Goal: Navigation & Orientation: Understand site structure

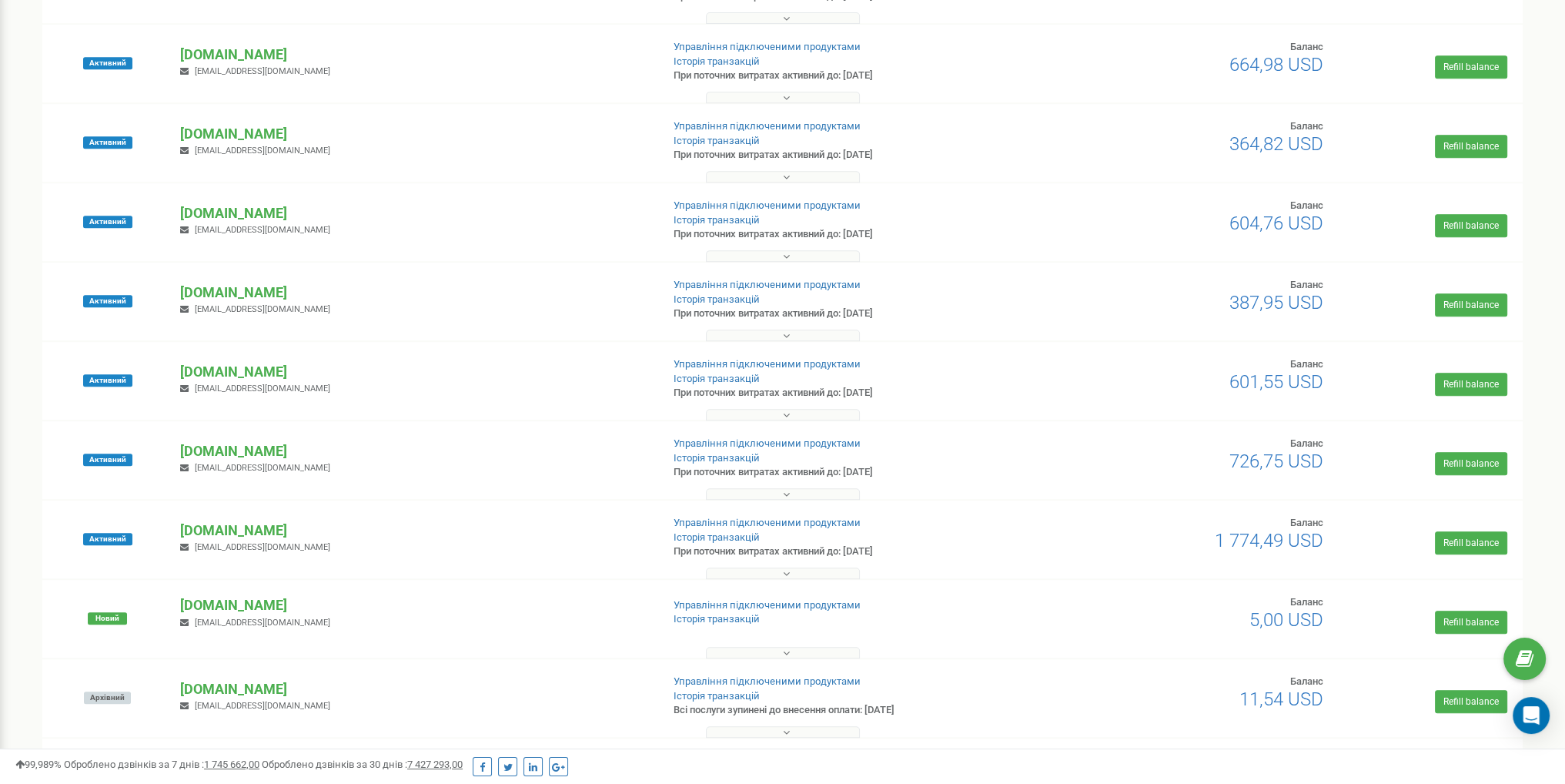
scroll to position [1000, 0]
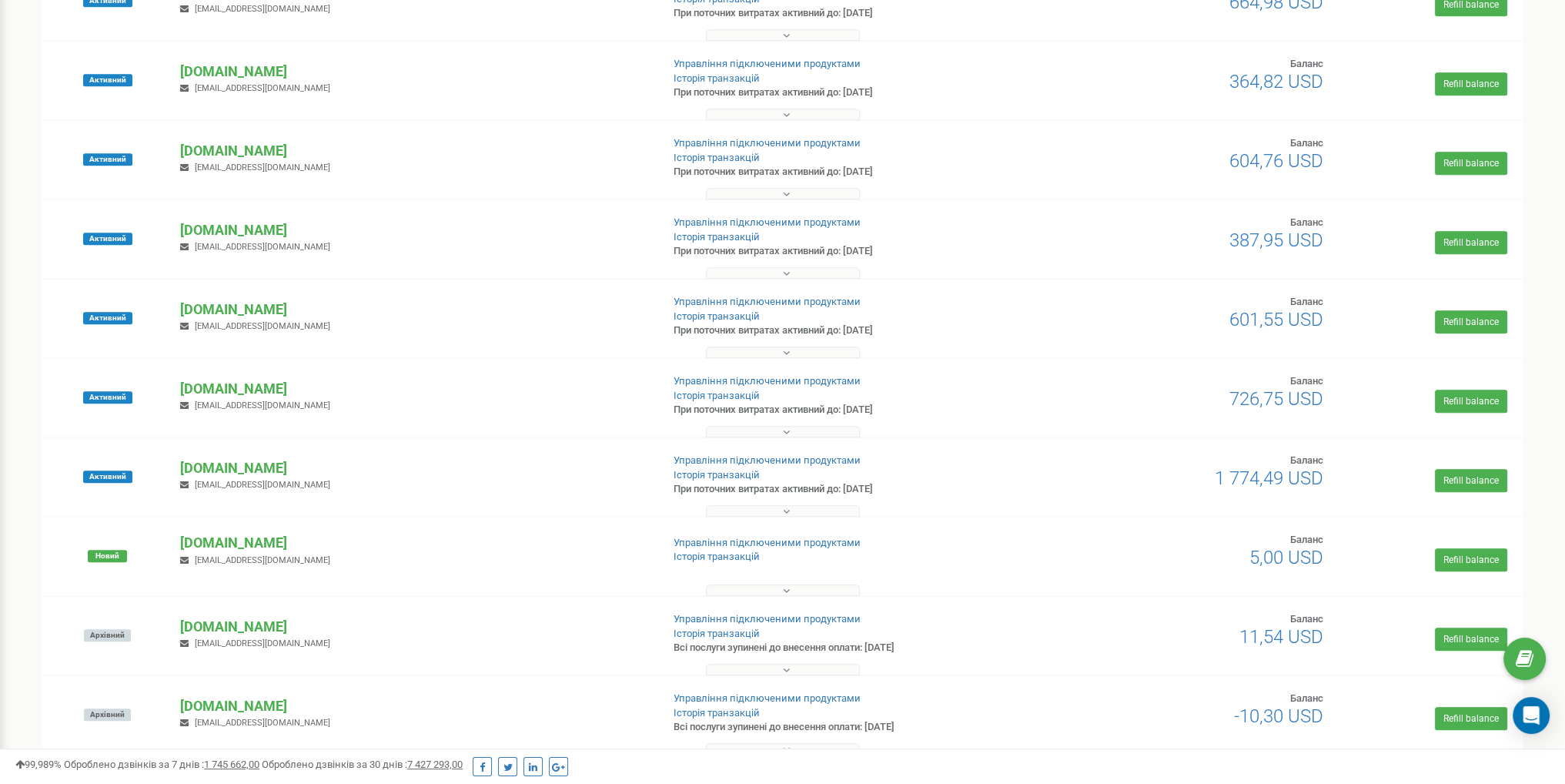
click at [767, 351] on button at bounding box center [783, 351] width 154 height 11
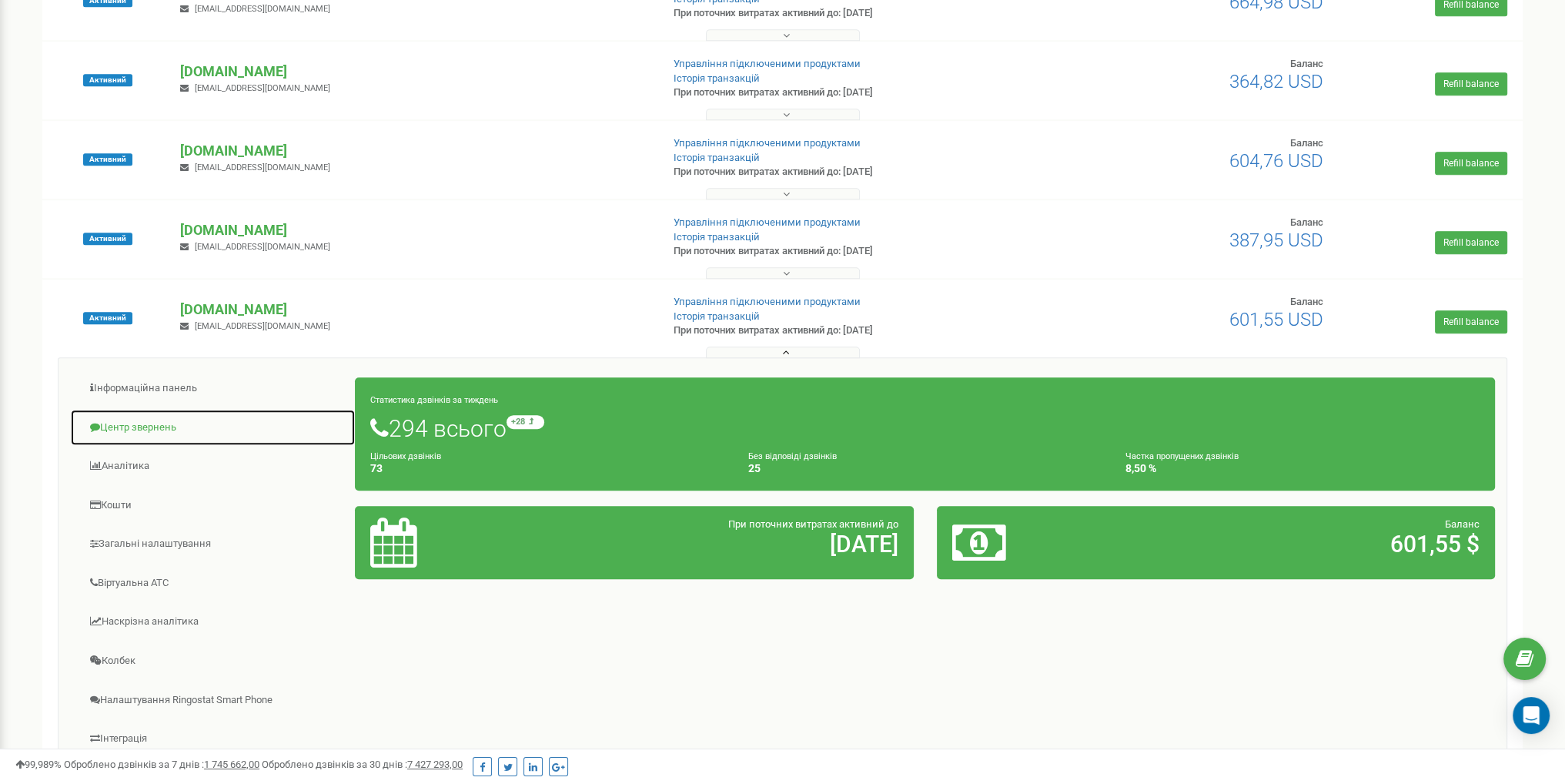
click at [182, 410] on link "Центр звернень" at bounding box center [213, 427] width 286 height 38
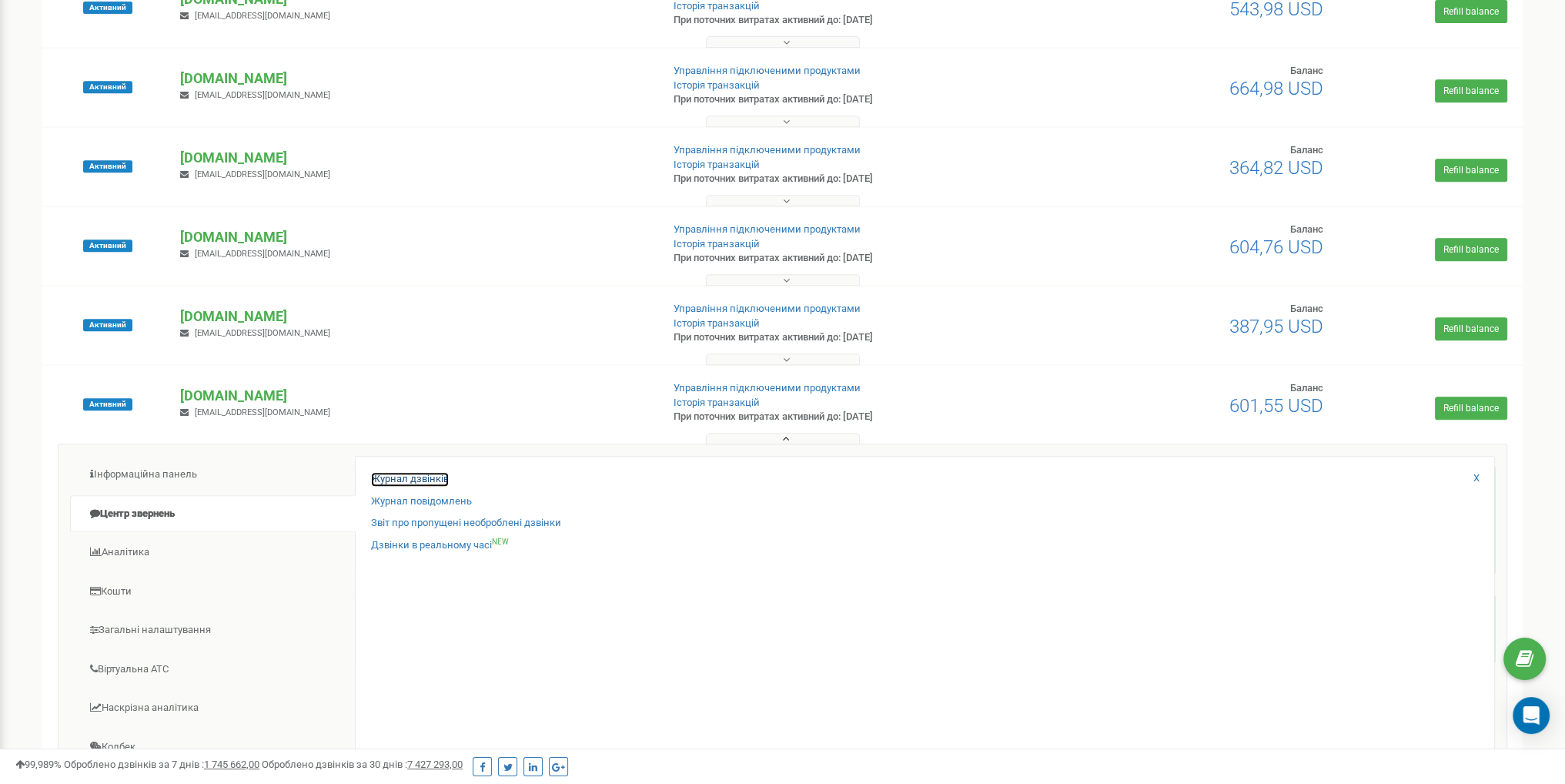
scroll to position [923, 0]
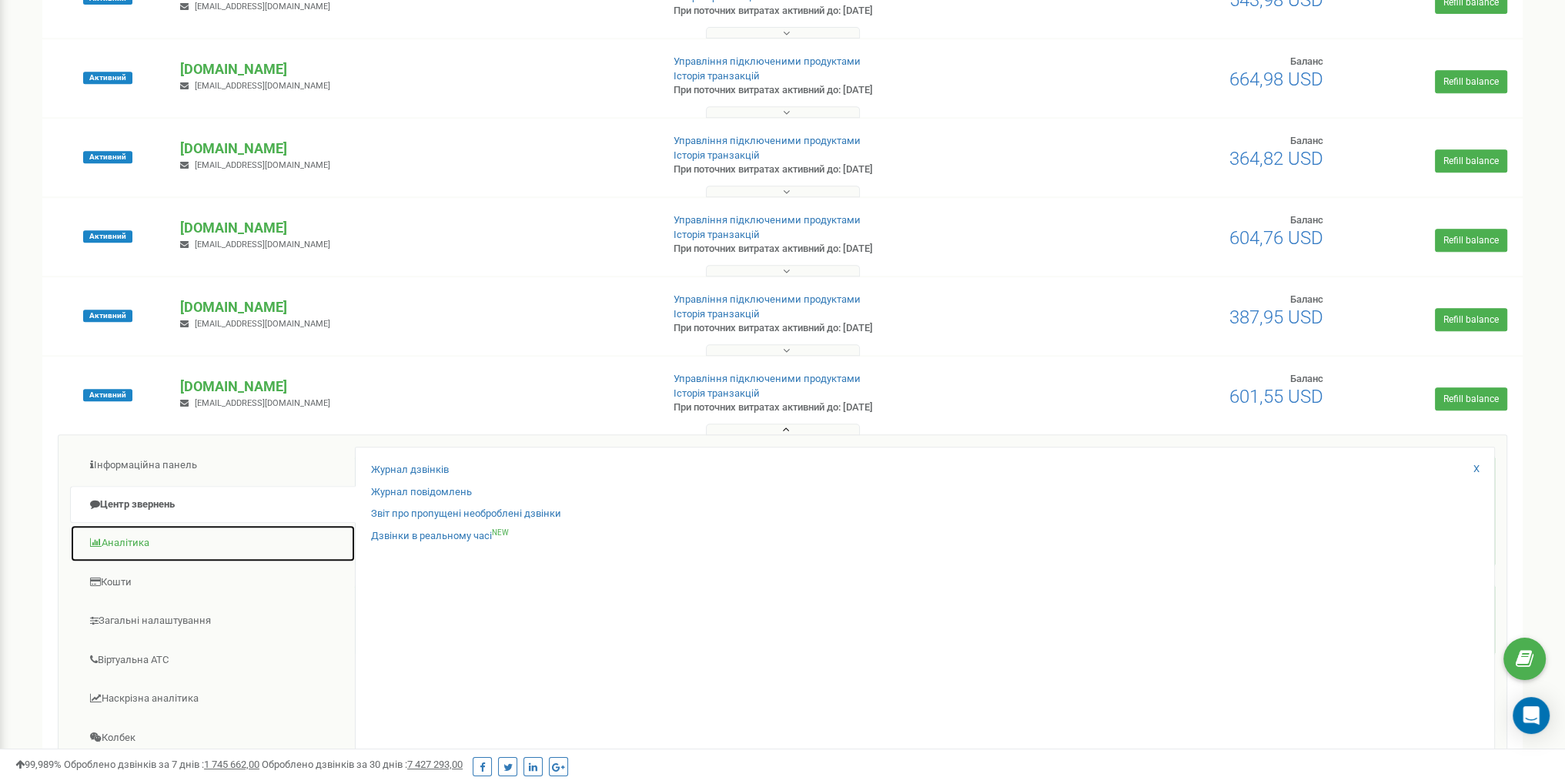
click at [112, 539] on link "Аналiтика" at bounding box center [213, 543] width 286 height 38
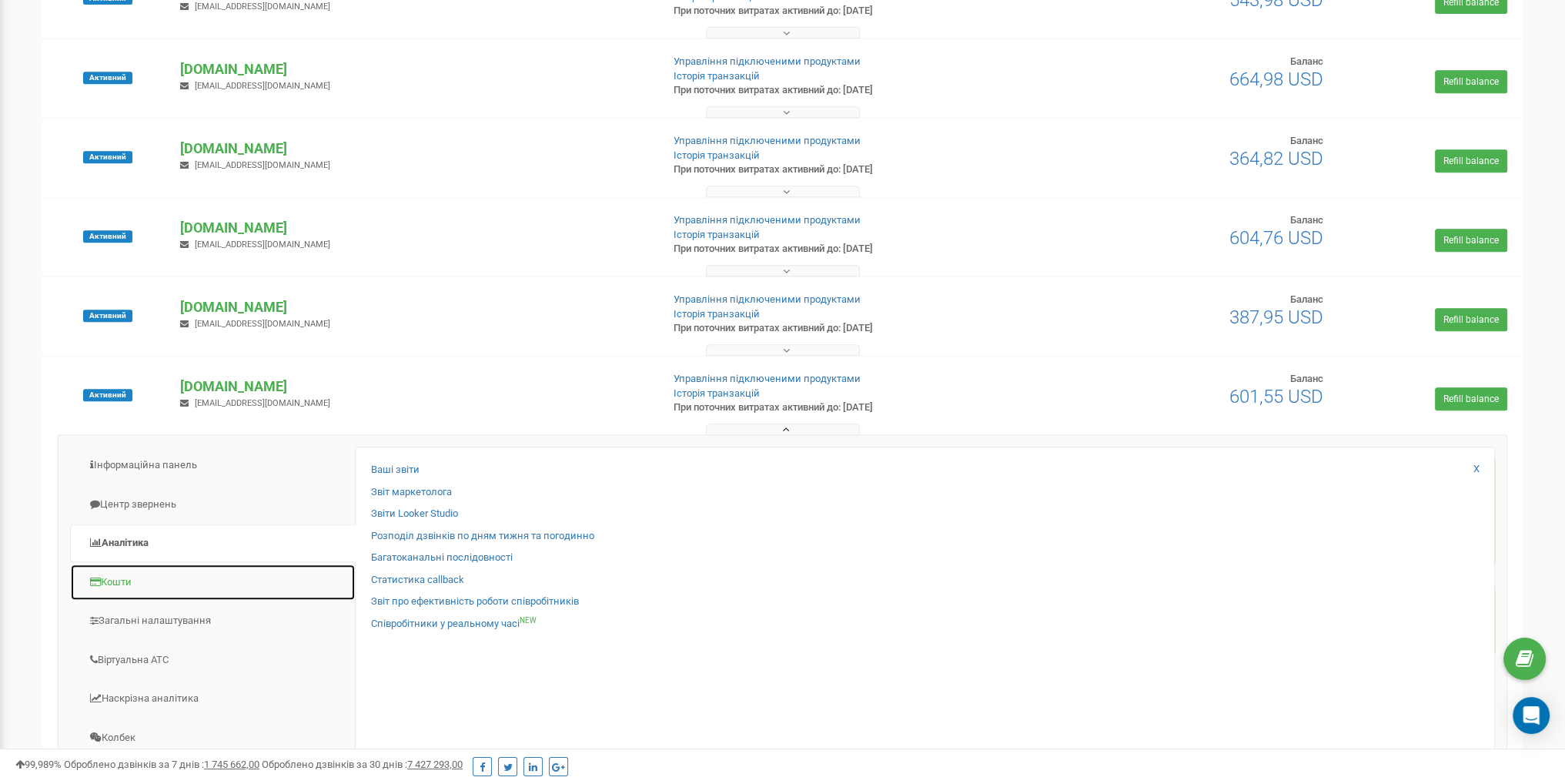
click at [112, 579] on link "Кошти" at bounding box center [213, 582] width 286 height 38
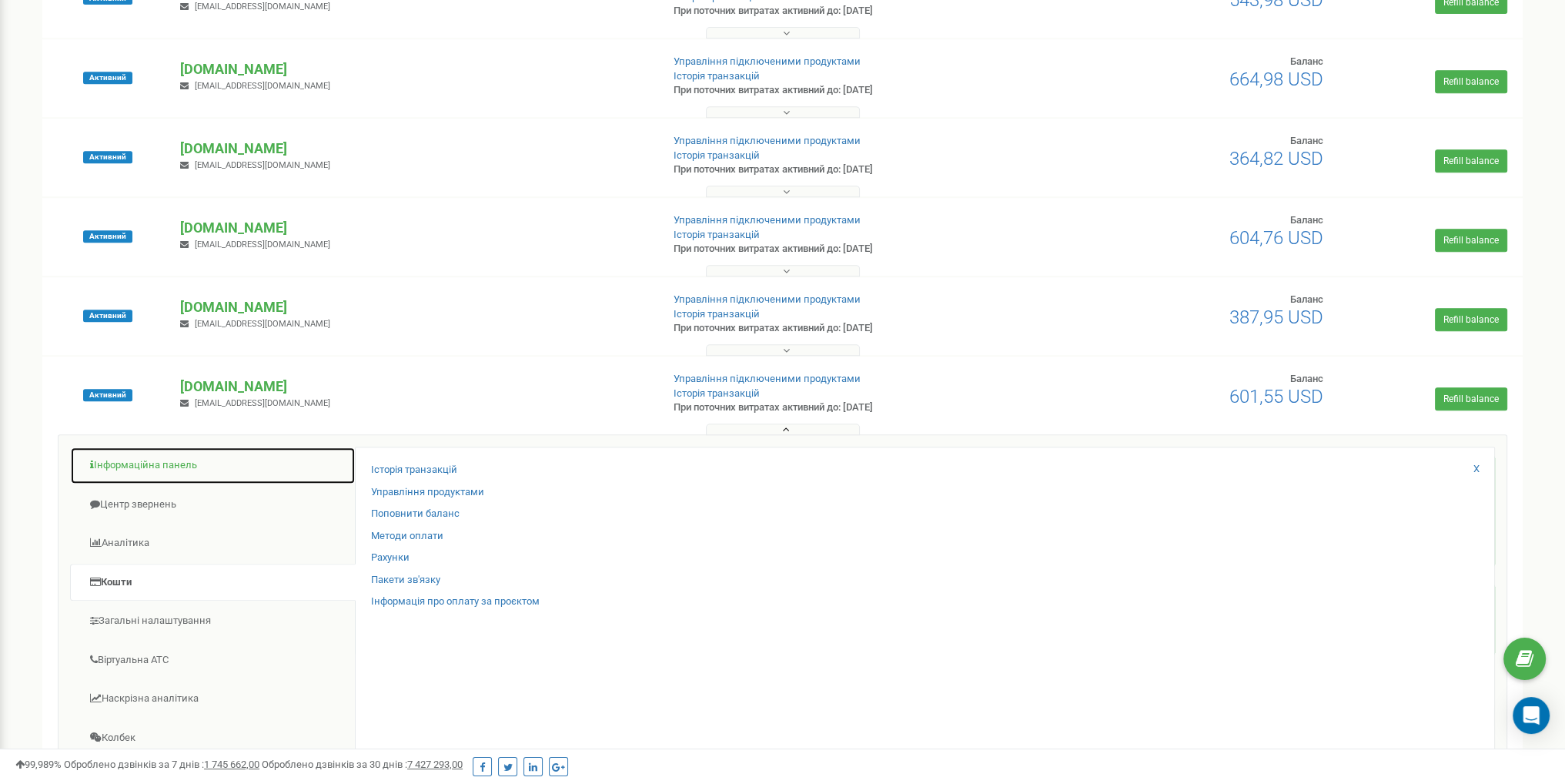
click at [132, 471] on link "Інформаційна панель" at bounding box center [213, 466] width 286 height 38
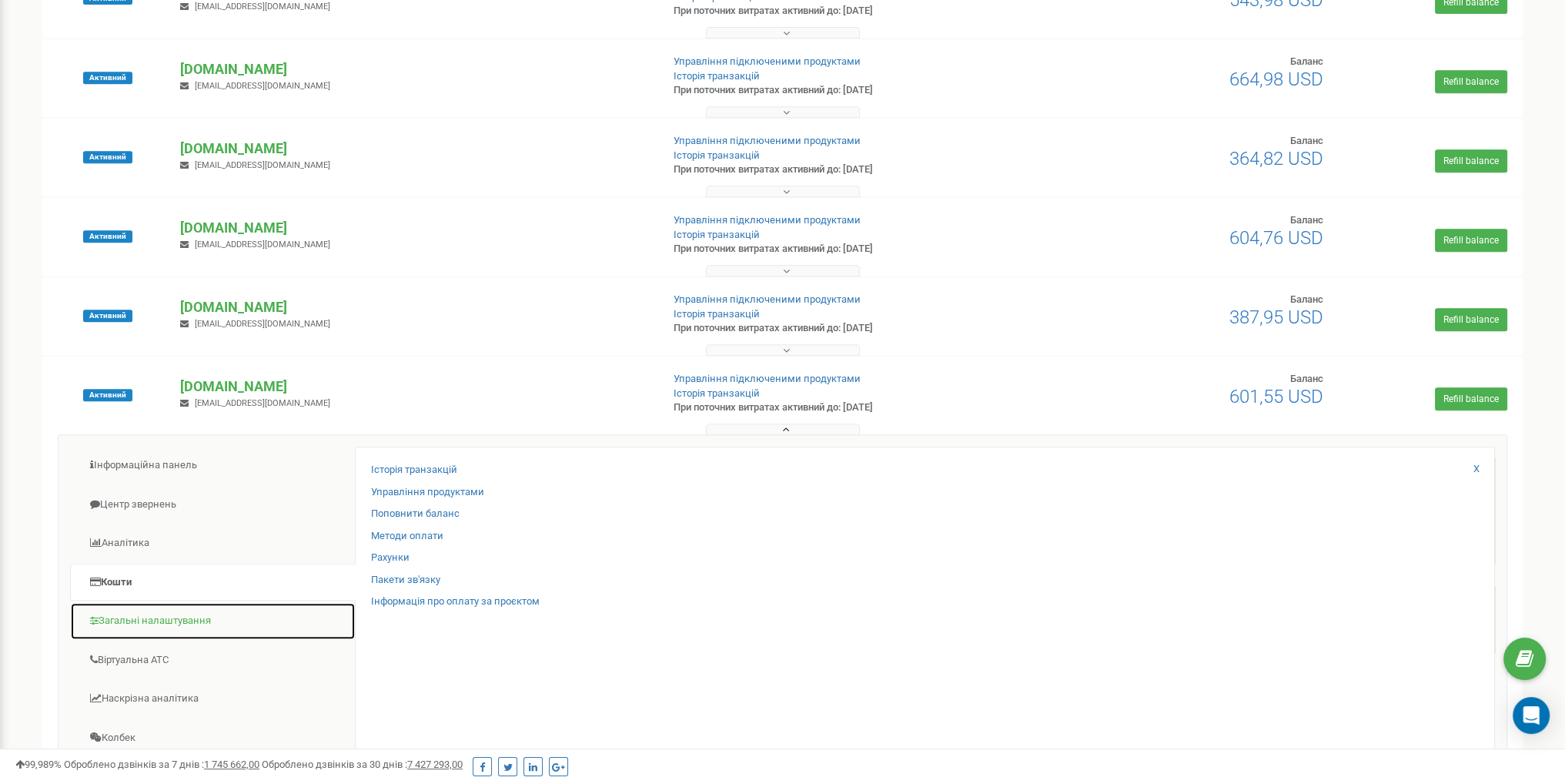
click at [146, 629] on link "Загальні налаштування" at bounding box center [213, 621] width 286 height 38
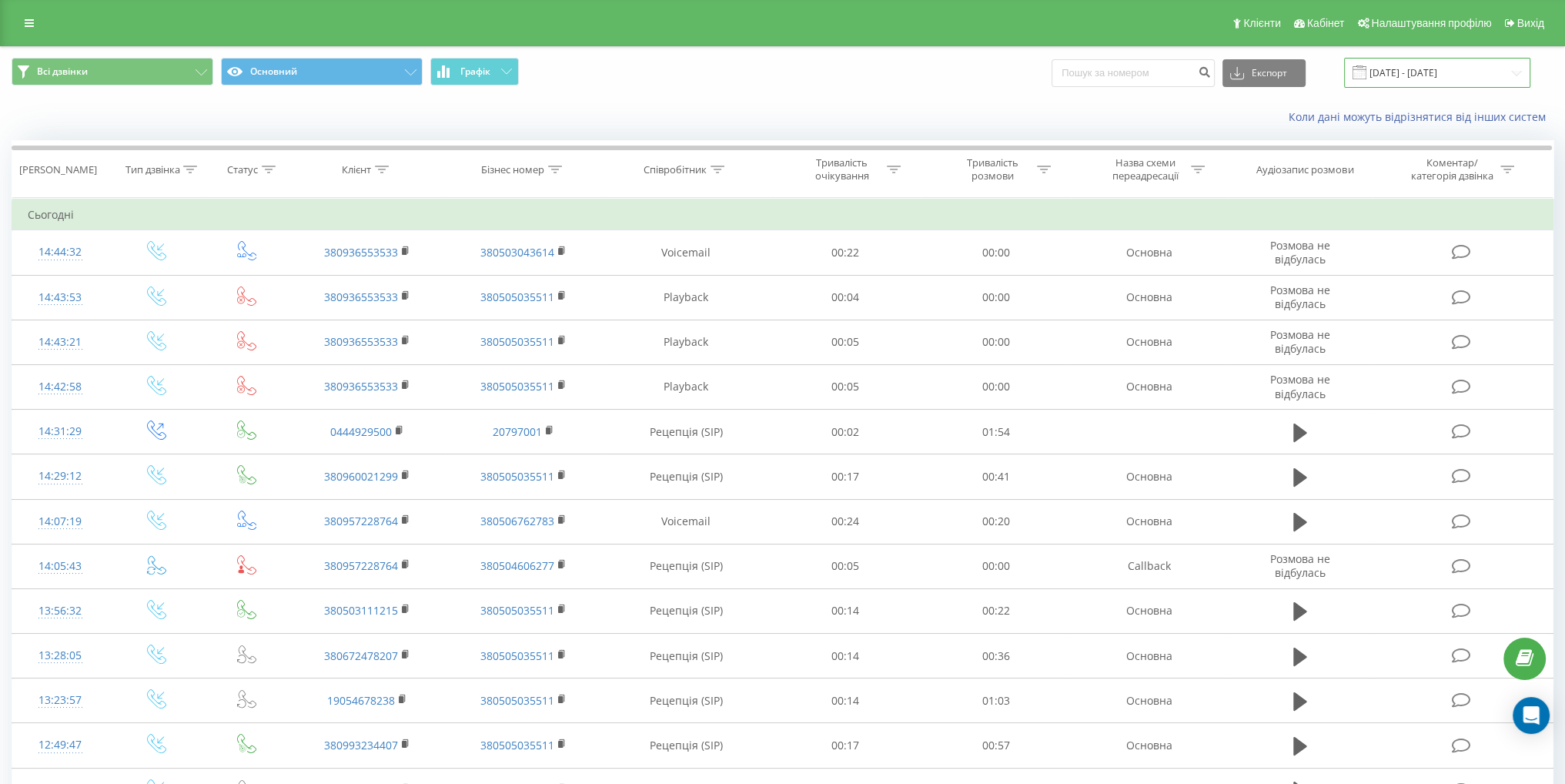
click at [1432, 74] on input "23.08.2025 - 23.09.2025" at bounding box center [1437, 73] width 186 height 30
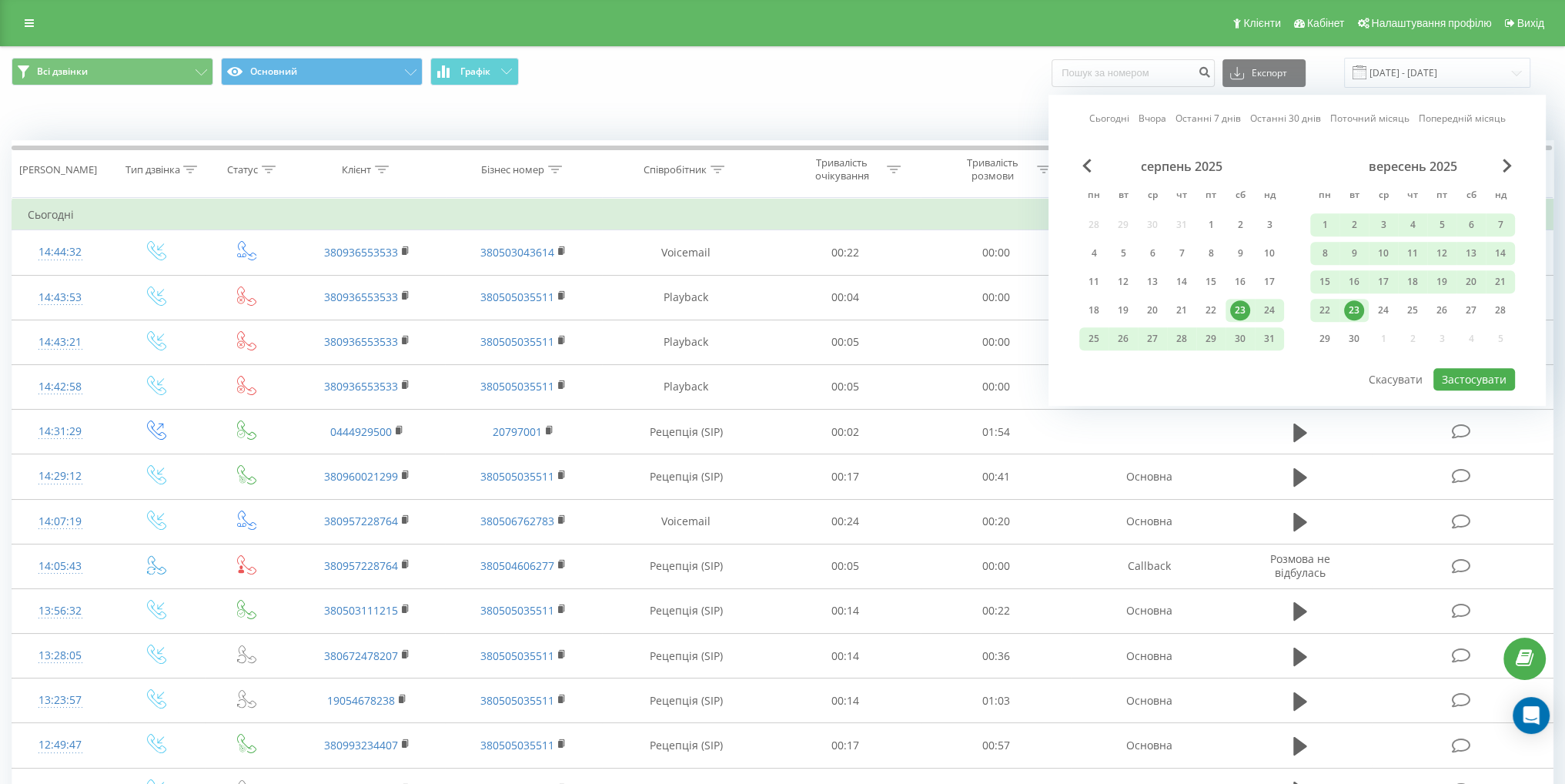
click at [1356, 305] on div "23" at bounding box center [1354, 310] width 20 height 20
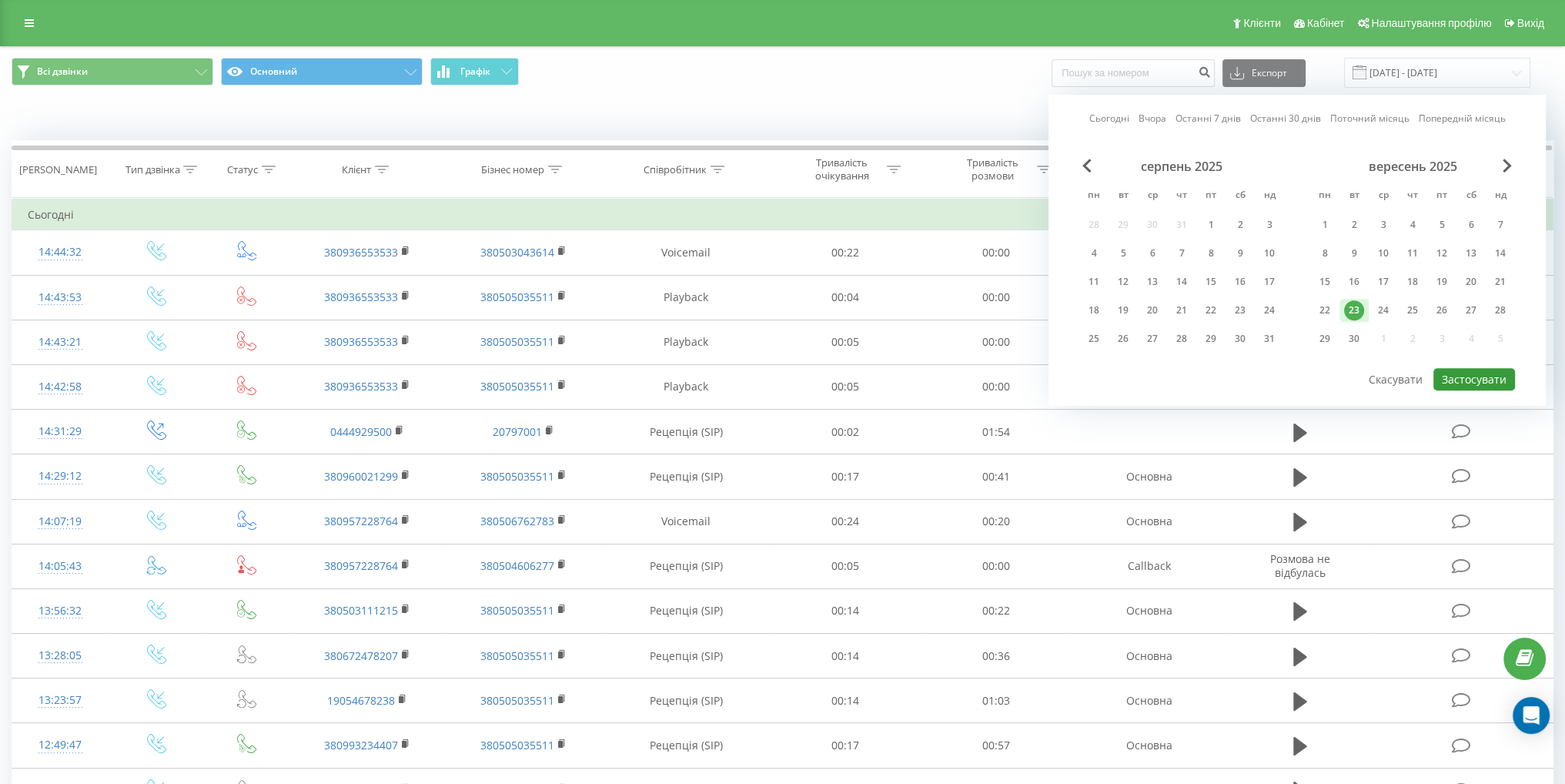
click at [1460, 368] on button "Застосувати" at bounding box center [1474, 379] width 81 height 22
type input "23.09.2025 - 23.09.2025"
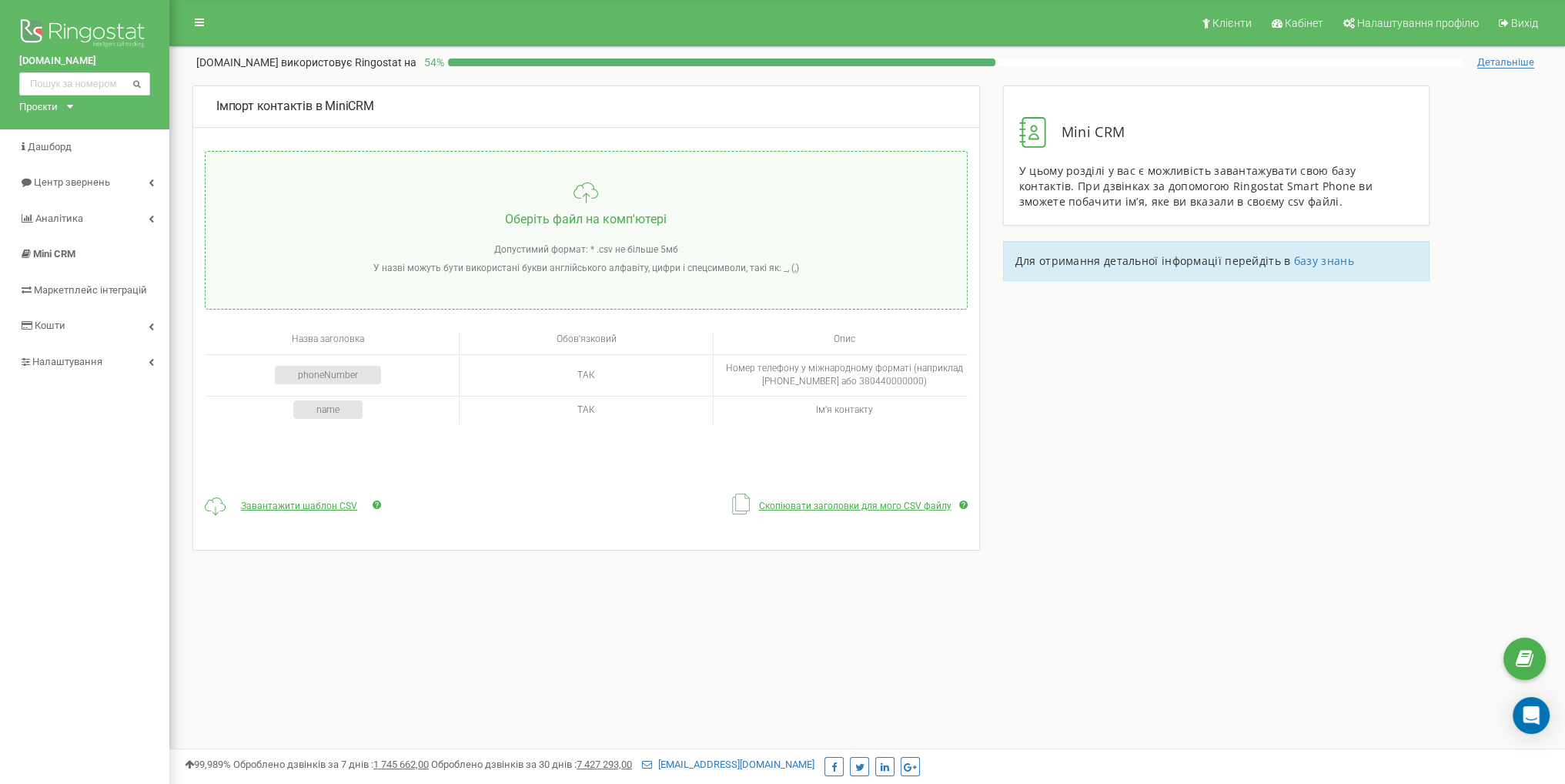
drag, startPoint x: 668, startPoint y: 395, endPoint x: 654, endPoint y: 398, distance: 14.3
click at [668, 395] on td "ТАК" at bounding box center [586, 409] width 254 height 29
click at [359, 408] on div "name" at bounding box center [328, 409] width 69 height 18
click at [101, 370] on link "Налаштування" at bounding box center [85, 363] width 170 height 36
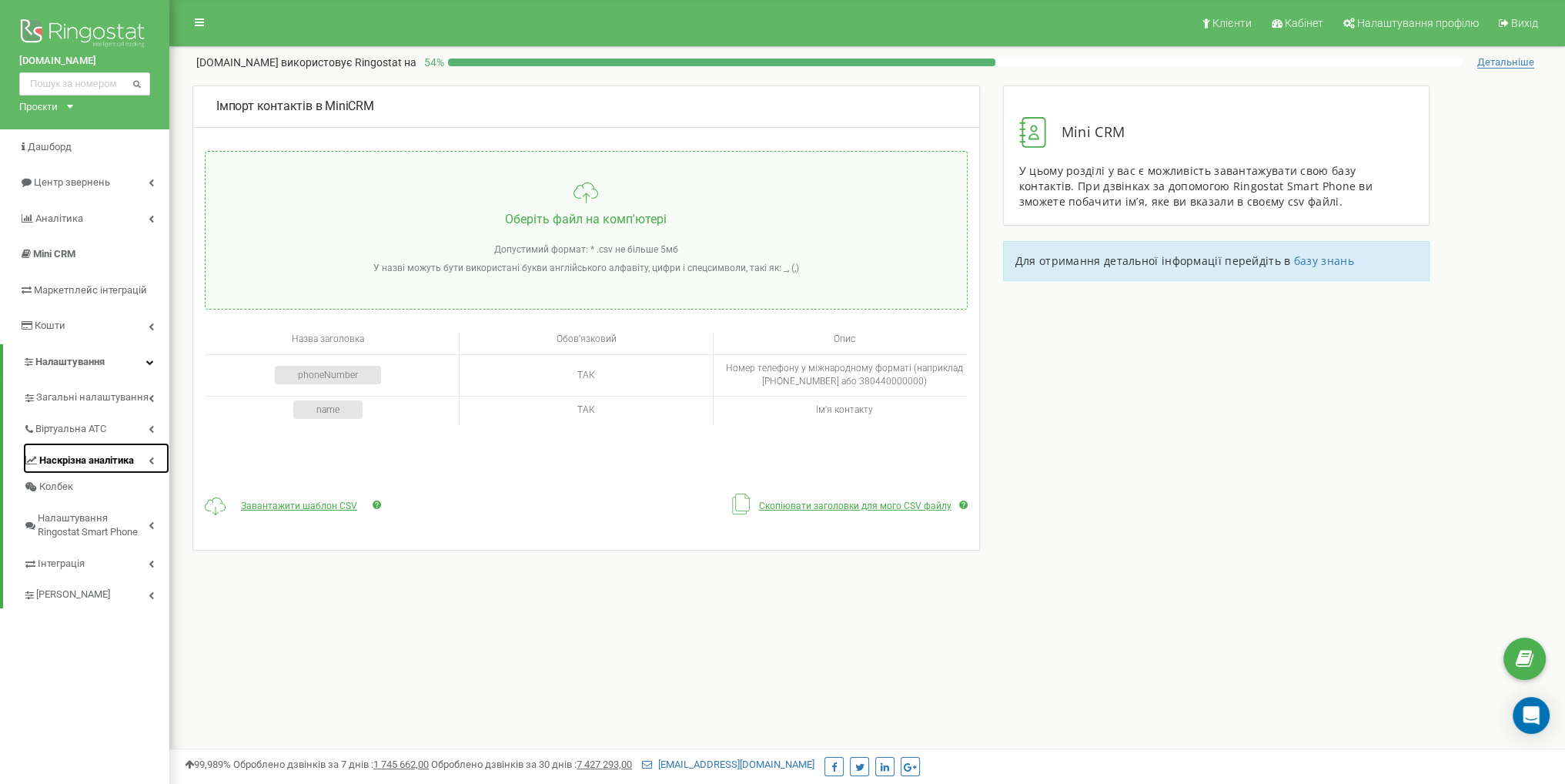
click at [119, 466] on span "Наскрізна аналітика" at bounding box center [86, 460] width 94 height 15
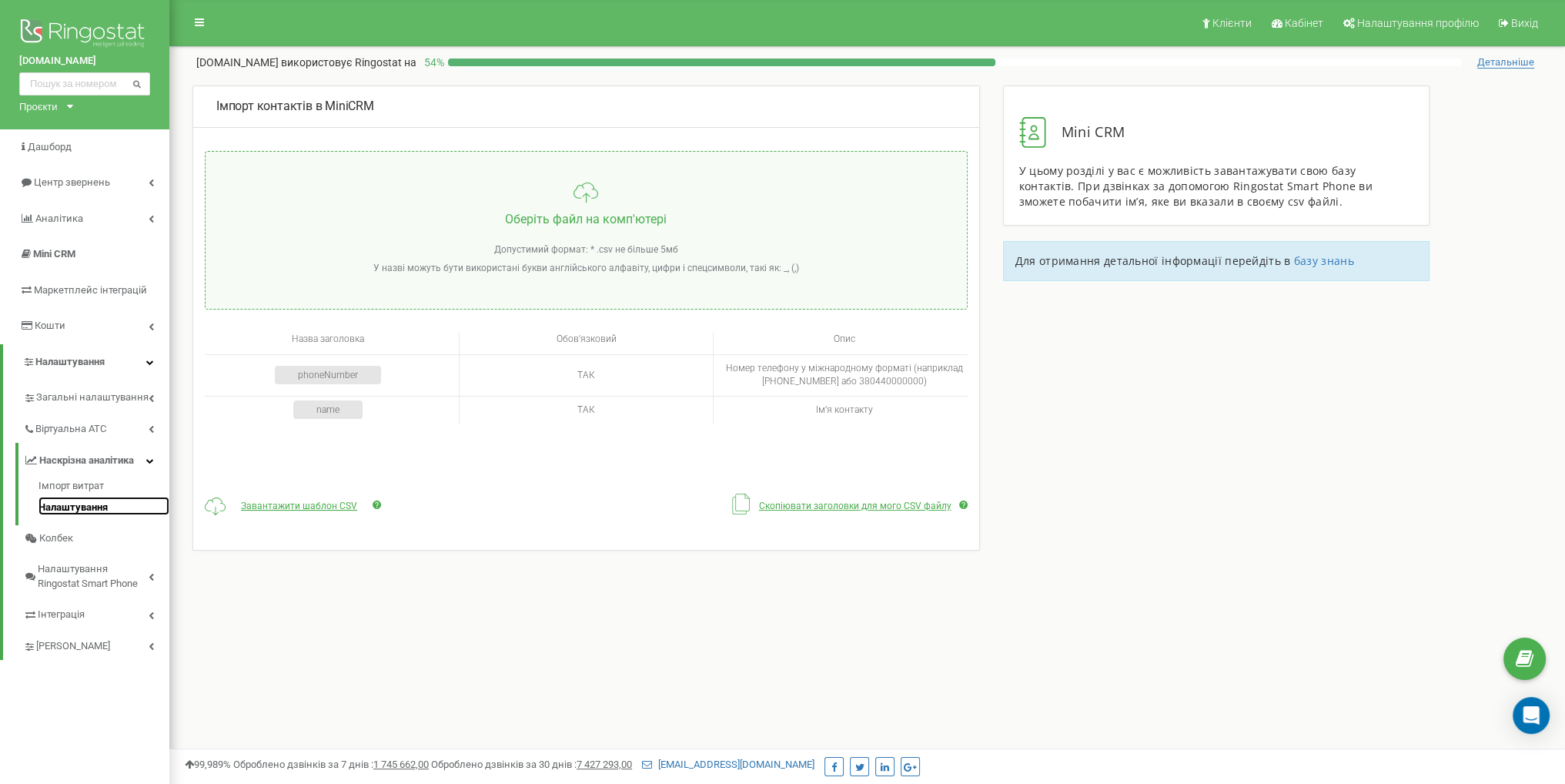
click at [94, 503] on link "Налаштування" at bounding box center [103, 505] width 131 height 18
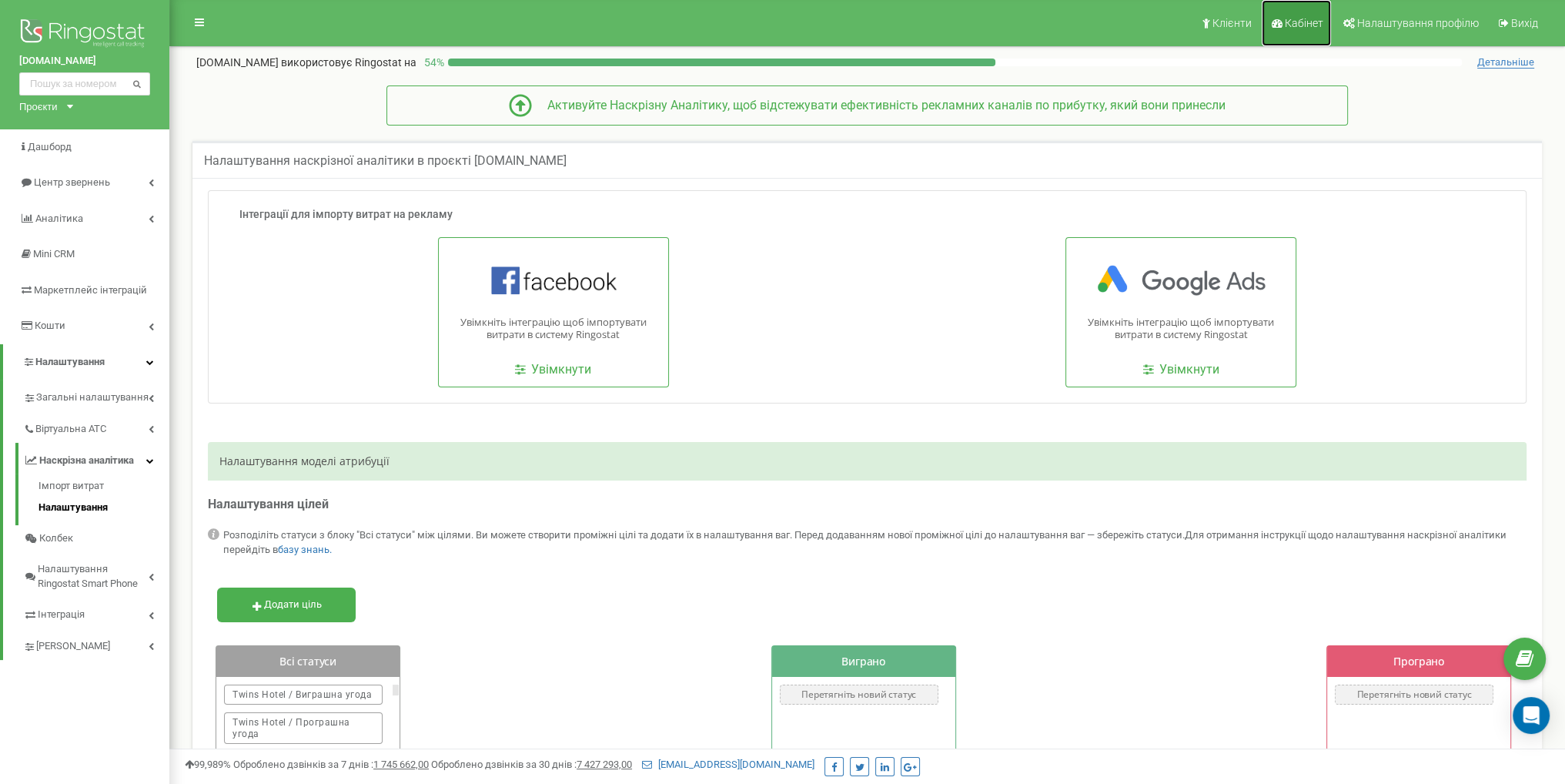
click at [1318, 29] on span "Кабінет" at bounding box center [1304, 23] width 38 height 12
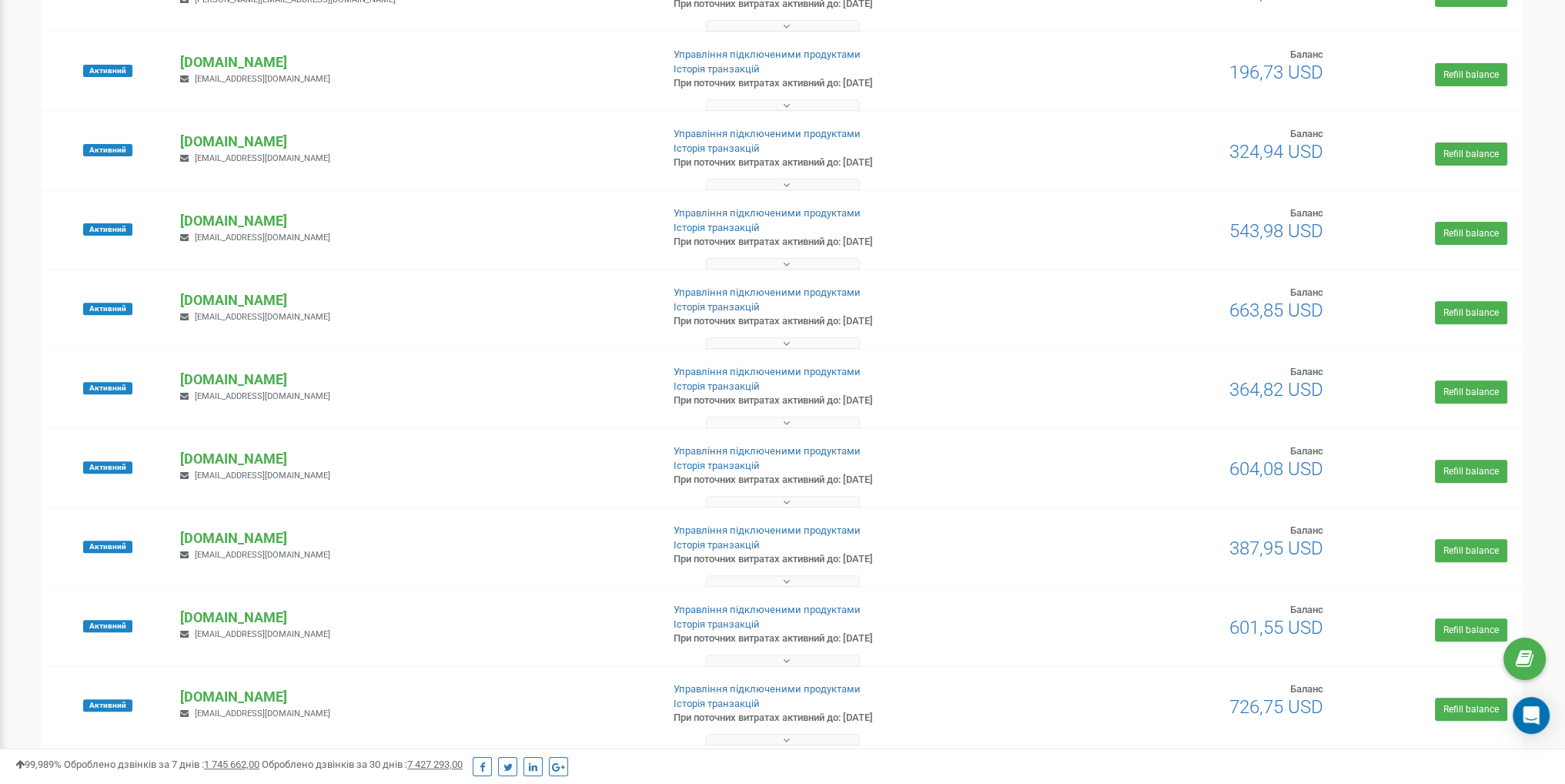
scroll to position [1057, 0]
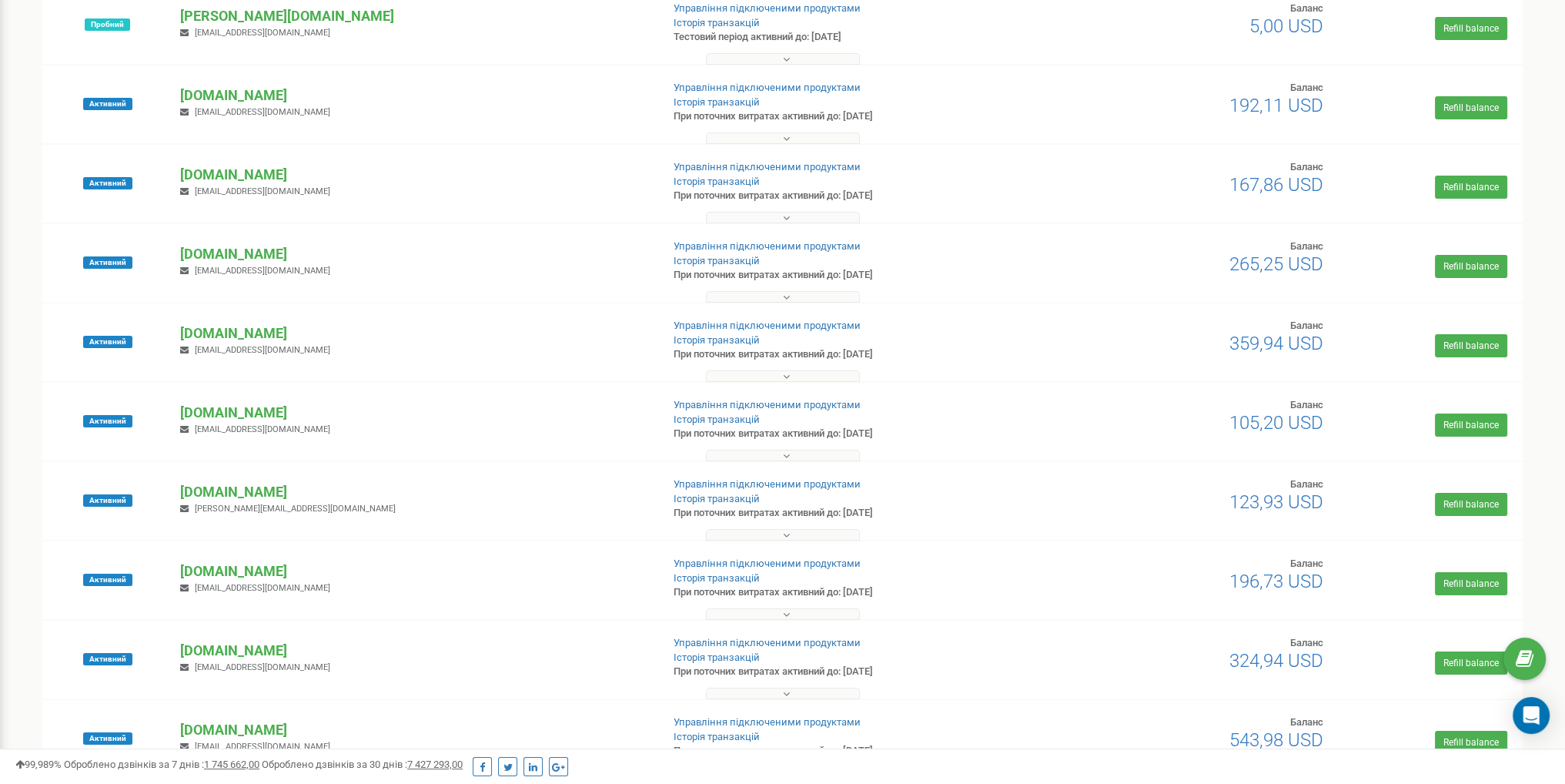
scroll to position [0, 0]
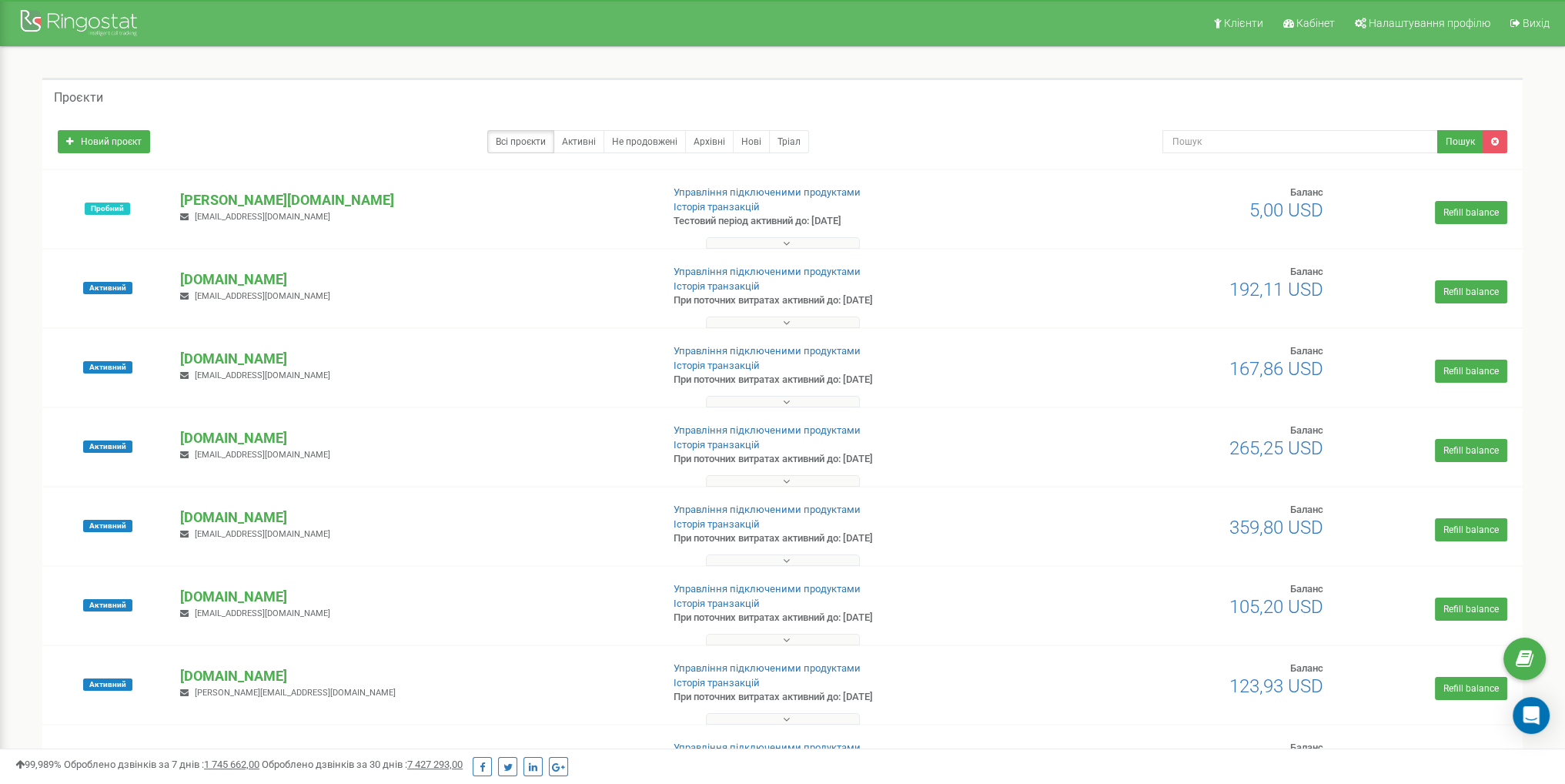
drag, startPoint x: 0, startPoint y: 327, endPoint x: 18, endPoint y: 329, distance: 18.1
click at [1426, 38] on link "Налаштування профілю" at bounding box center [1421, 22] width 153 height 46
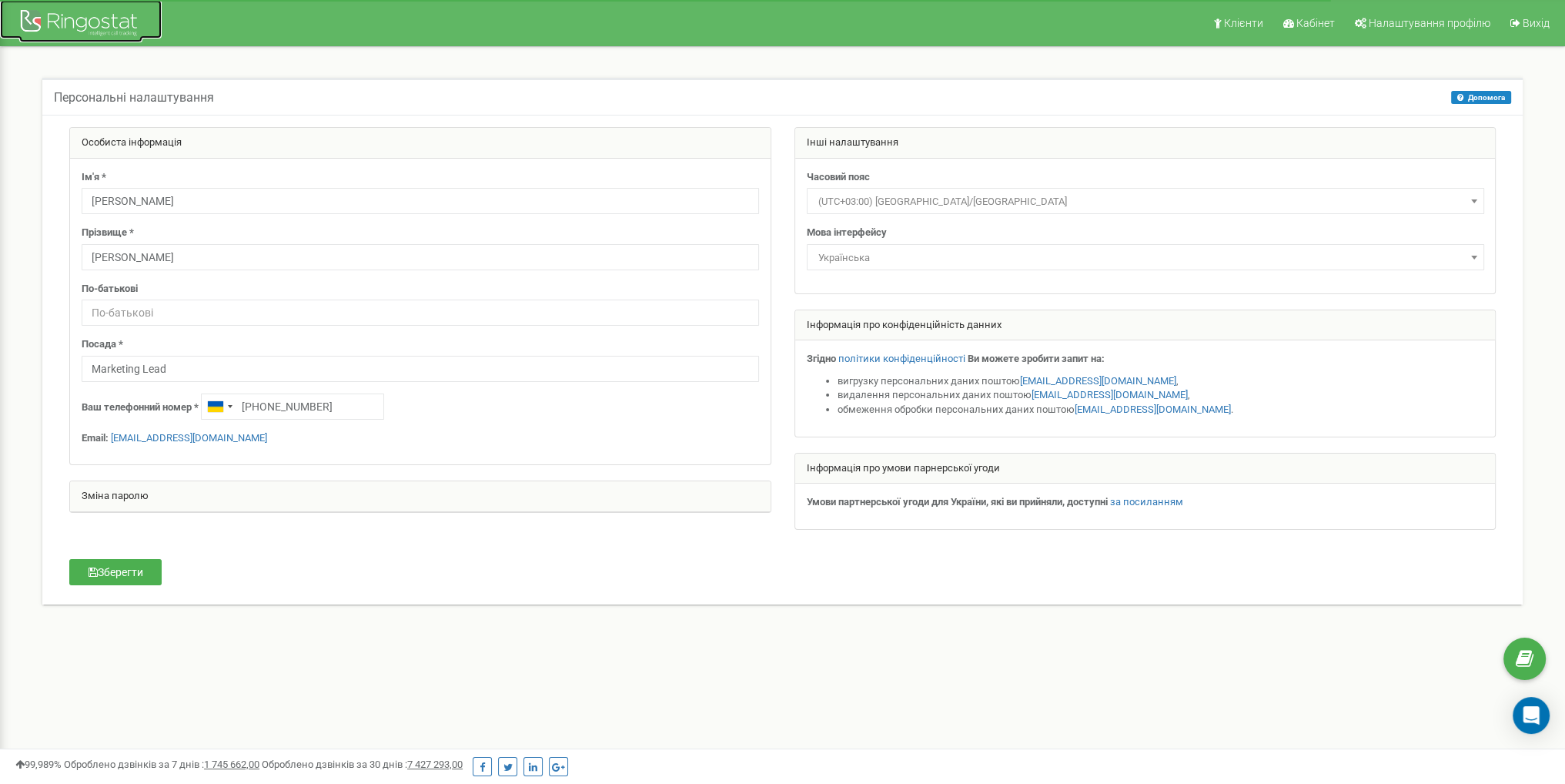
click at [68, 17] on img at bounding box center [81, 24] width 123 height 36
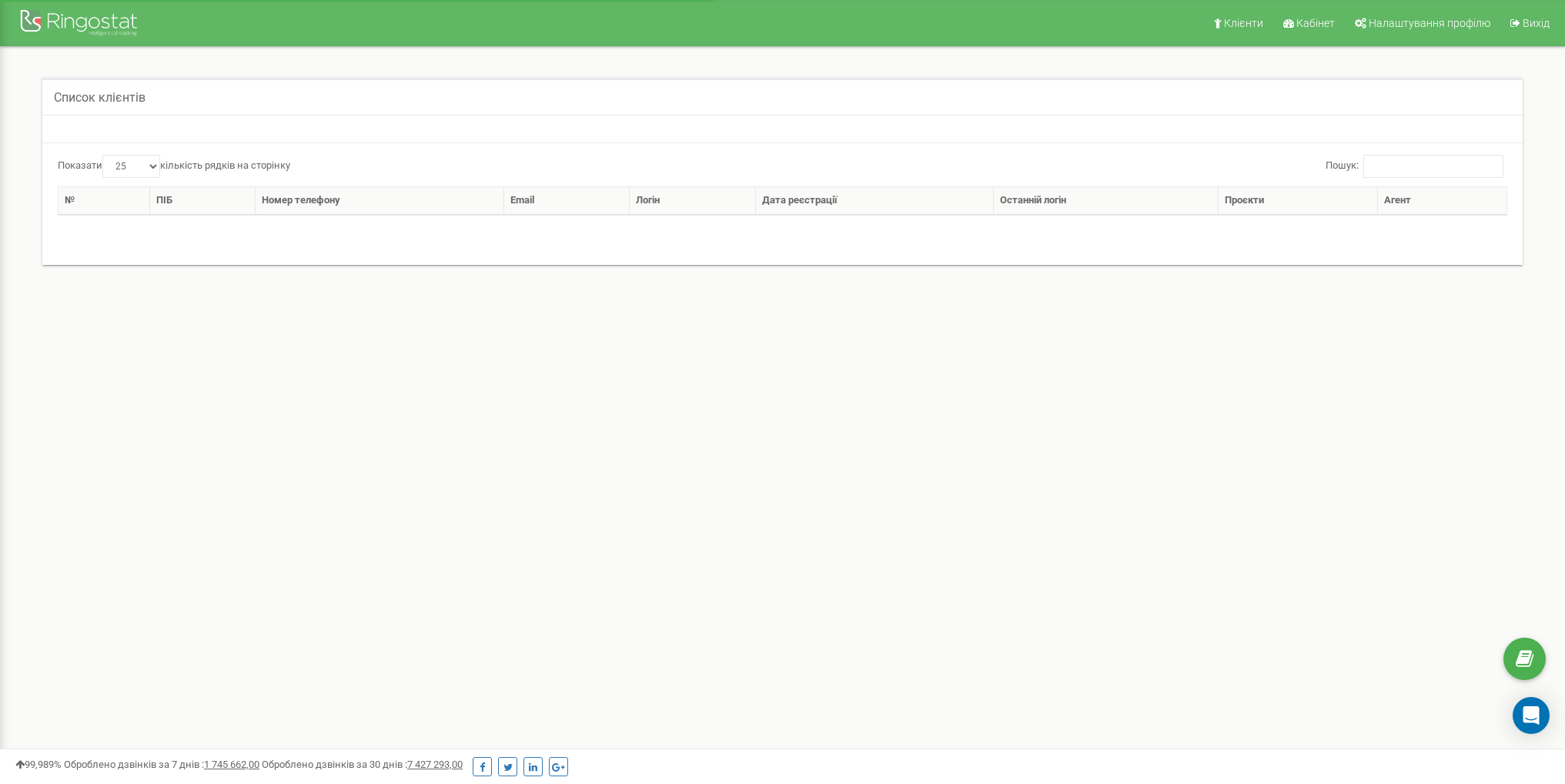
select select "25"
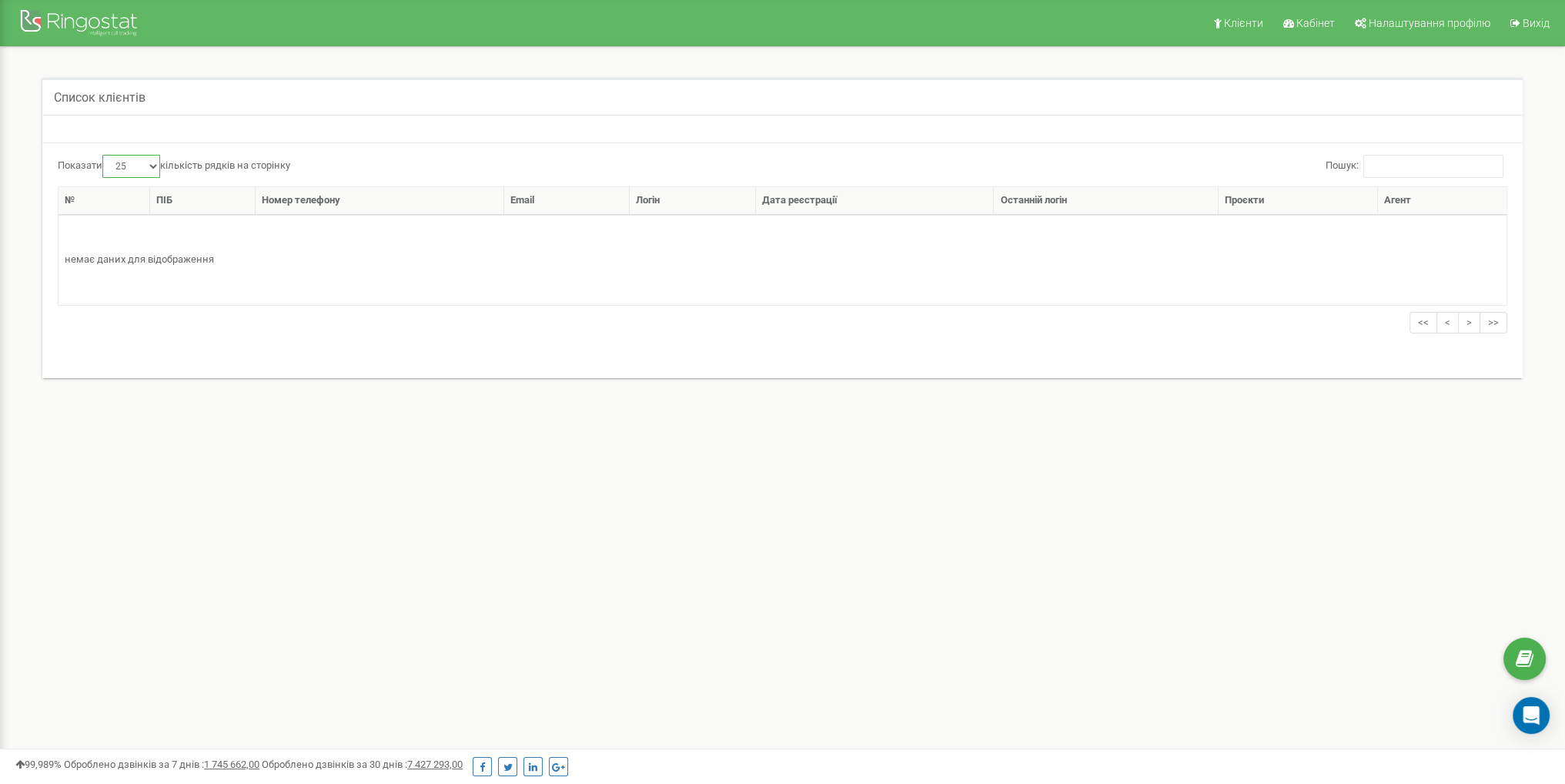
click at [129, 170] on select "10 25 50 100" at bounding box center [131, 166] width 58 height 23
click at [1284, 17] on link "Кабінет" at bounding box center [1308, 22] width 69 height 46
